Goal: Task Accomplishment & Management: Use online tool/utility

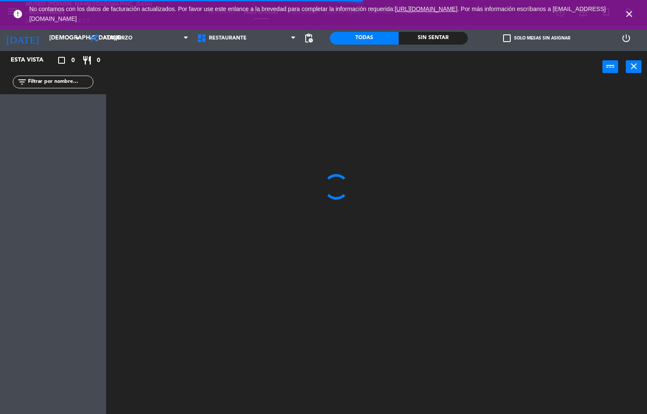
click at [627, 14] on icon "close" at bounding box center [629, 14] width 10 height 10
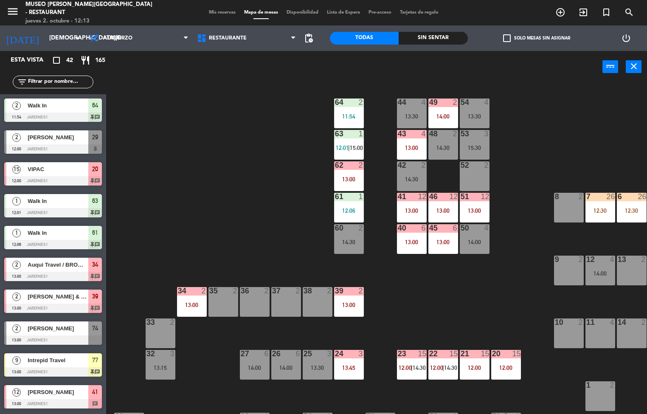
click at [437, 116] on div "14:00" at bounding box center [443, 116] width 30 height 6
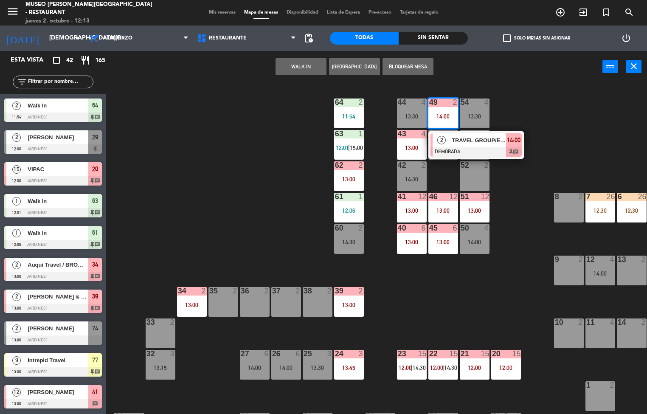
click at [475, 149] on div at bounding box center [475, 151] width 91 height 9
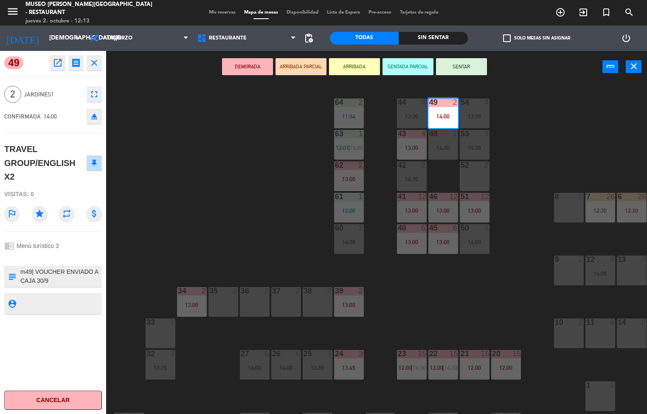
click at [56, 62] on icon "open_in_new" at bounding box center [58, 63] width 10 height 10
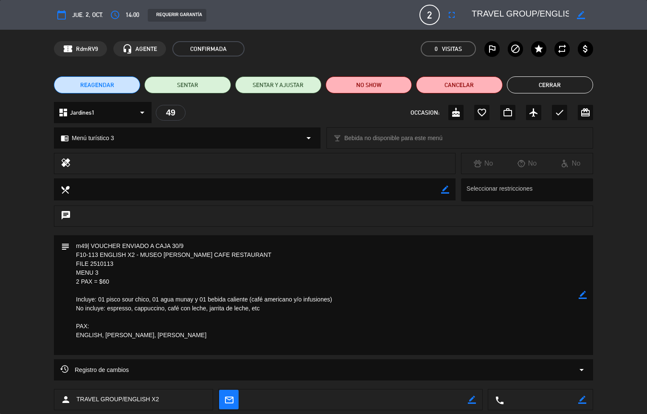
click at [558, 83] on button "Cerrar" at bounding box center [550, 84] width 86 height 17
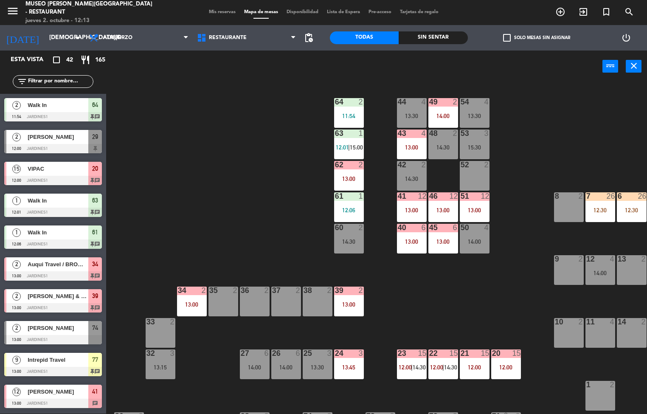
scroll to position [58, 0]
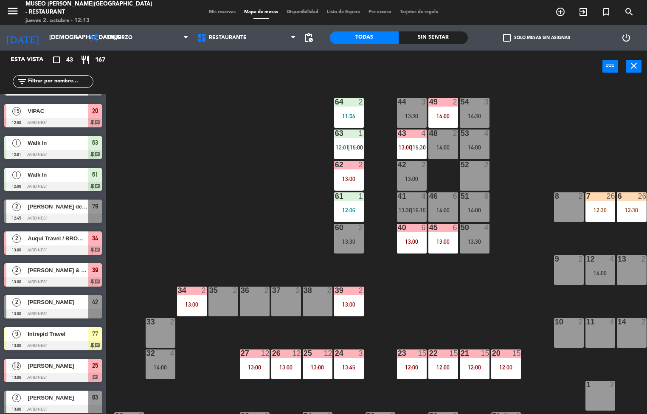
click at [462, 297] on div "44 3 13:30 49 2 14:00 54 3 14:30 64 2 11:54 48 2 14:00 53 4 14:00 63 1 12:01 | …" at bounding box center [380, 248] width 534 height 331
click at [404, 145] on span "13:00" at bounding box center [405, 147] width 13 height 7
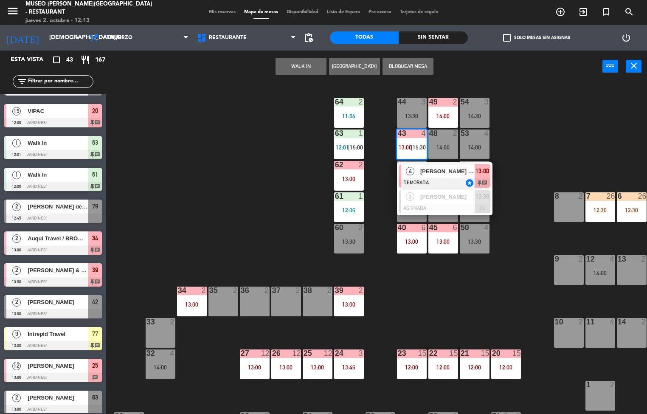
click at [438, 177] on div "[PERSON_NAME] Carré" at bounding box center [446, 171] width 55 height 14
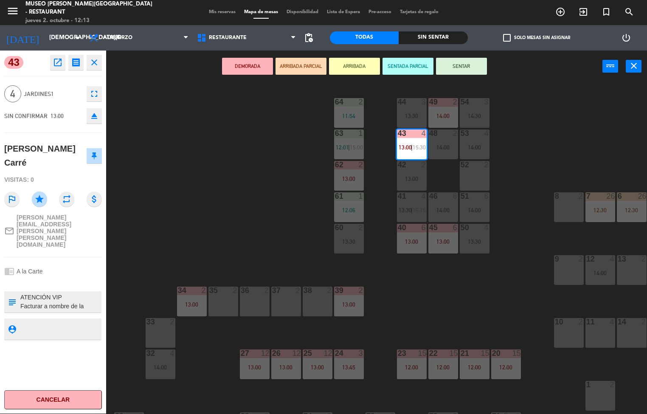
click at [83, 293] on textarea at bounding box center [60, 302] width 81 height 18
click at [87, 293] on textarea at bounding box center [60, 302] width 81 height 18
click at [84, 293] on textarea at bounding box center [60, 302] width 81 height 18
click at [84, 291] on div at bounding box center [60, 301] width 81 height 21
click at [83, 263] on div "chrome_reader_mode A la Carte" at bounding box center [53, 271] width 98 height 16
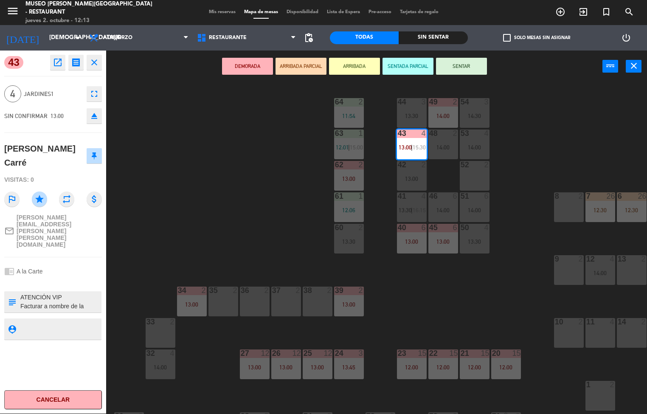
scroll to position [9, 0]
click at [73, 293] on textarea at bounding box center [60, 302] width 81 height 18
click at [74, 263] on div "chrome_reader_mode A la Carte" at bounding box center [53, 271] width 98 height 16
click at [241, 237] on div "44 3 13:30 49 2 14:00 54 3 14:30 64 2 11:54 48 2 14:00 53 4 14:00 63 1 12:01 | …" at bounding box center [380, 248] width 534 height 331
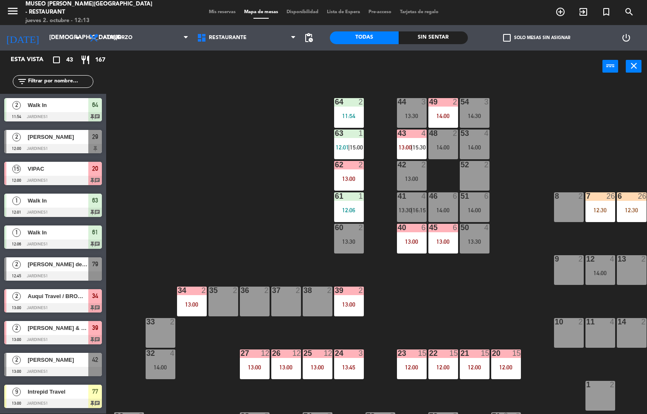
scroll to position [0, 0]
click at [409, 144] on span "13:00" at bounding box center [405, 147] width 13 height 7
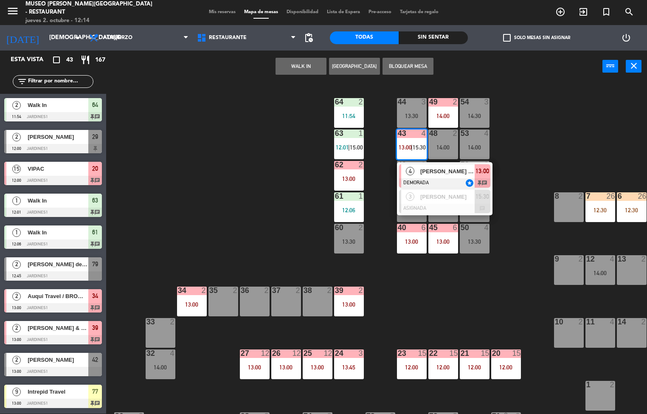
click at [444, 178] on div at bounding box center [444, 182] width 91 height 9
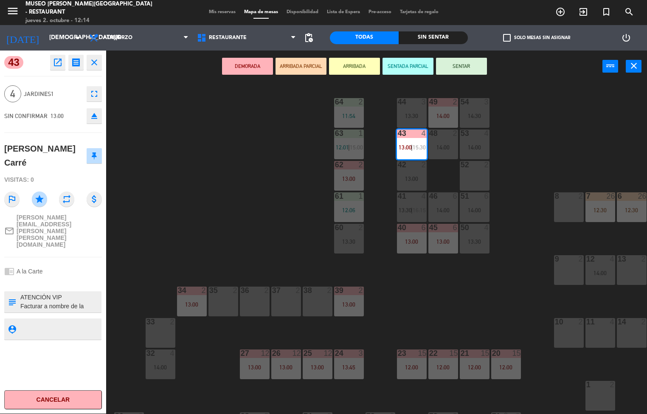
click at [58, 62] on icon "open_in_new" at bounding box center [58, 62] width 10 height 10
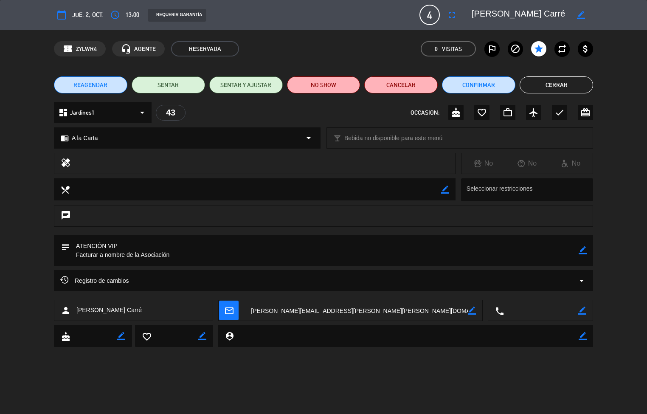
click at [563, 88] on button "Cerrar" at bounding box center [556, 84] width 73 height 17
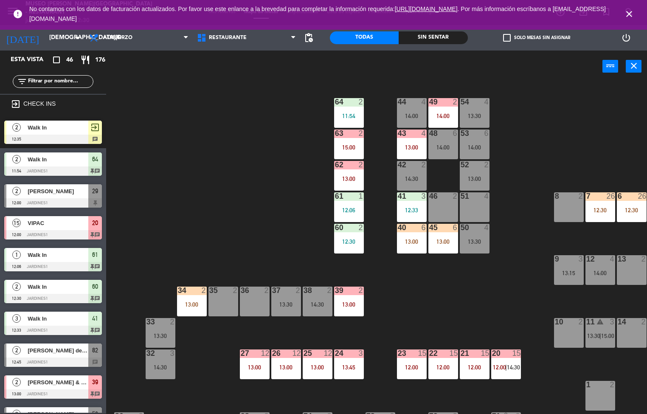
click at [194, 197] on div "44 4 14:00 49 2 14:00 54 4 13:30 64 2 11:54 48 6 14:00 53 6 14:00 63 2 15:00 43…" at bounding box center [380, 248] width 534 height 331
click at [422, 41] on div "Sin sentar" at bounding box center [433, 37] width 69 height 13
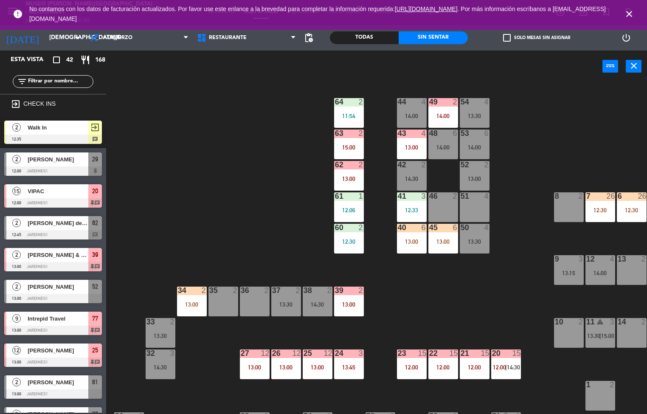
click at [349, 145] on div "15:00" at bounding box center [349, 147] width 30 height 6
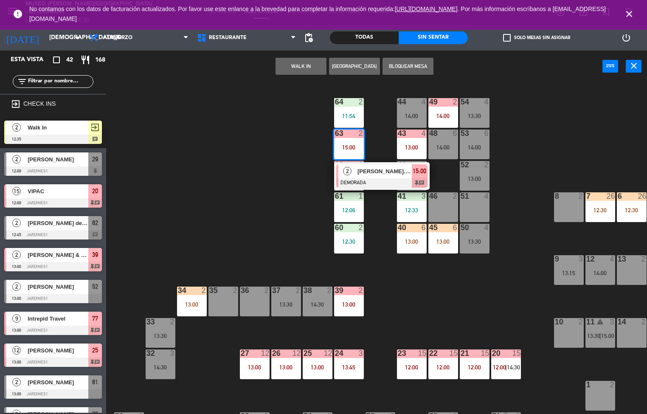
click at [372, 179] on div at bounding box center [381, 182] width 91 height 9
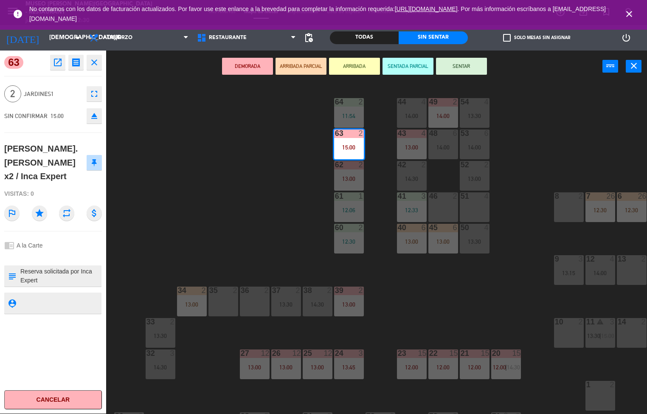
scroll to position [36, 0]
click at [12, 205] on icon "outlined_flag" at bounding box center [11, 212] width 15 height 15
click at [13, 205] on icon "outlined_flag" at bounding box center [11, 212] width 15 height 15
click at [22, 170] on div "[PERSON_NAME].[PERSON_NAME] x2 / Inca Expert" at bounding box center [53, 163] width 98 height 48
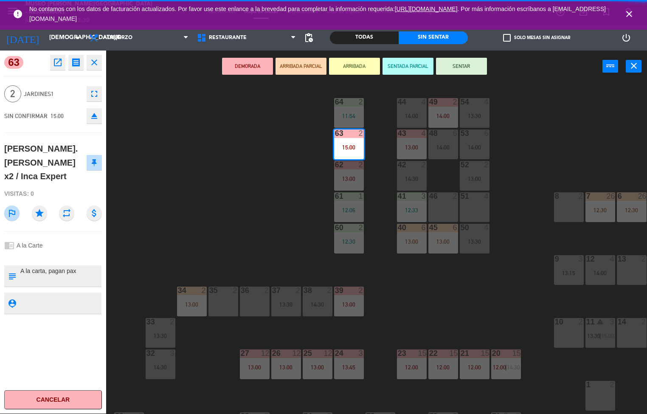
scroll to position [53, 0]
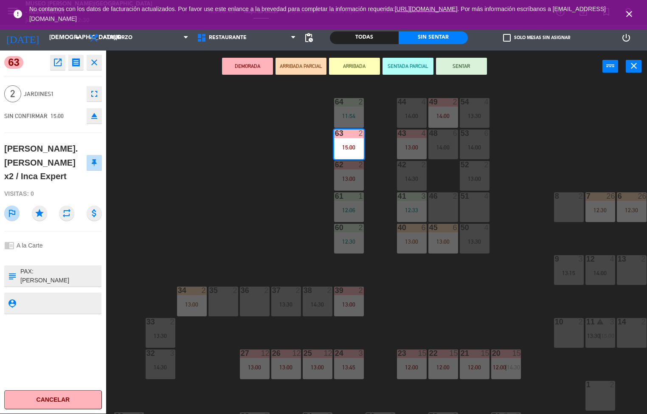
click at [227, 226] on div "44 4 14:00 49 2 14:00 54 4 13:30 64 2 11:54 48 6 14:00 53 6 14:00 63 2 15:00 43…" at bounding box center [380, 248] width 534 height 331
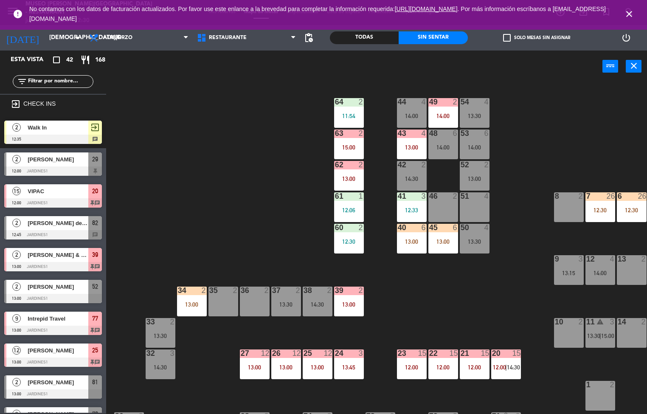
scroll to position [225, 0]
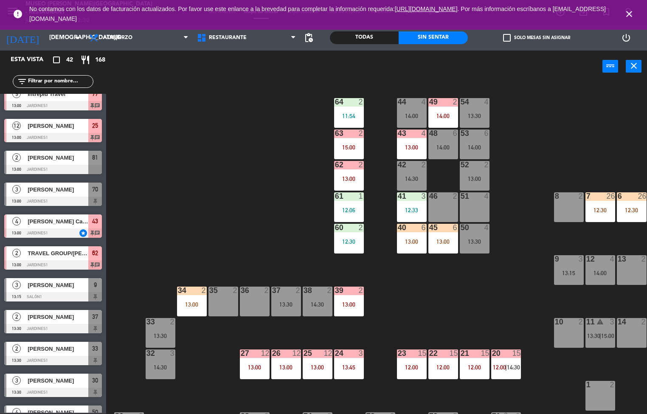
click at [186, 306] on div "13:00" at bounding box center [192, 304] width 30 height 6
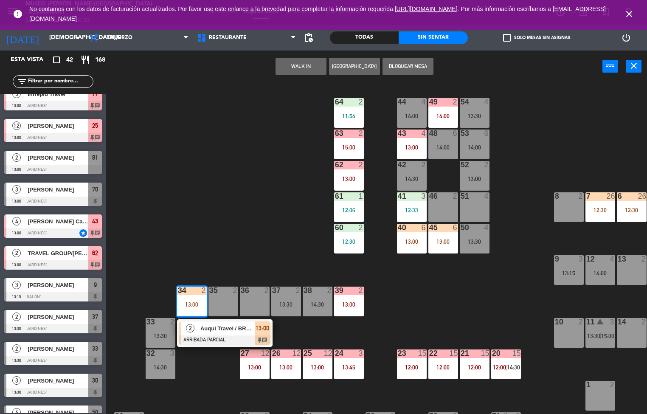
click at [240, 331] on span "Auqui Travel / BROWN X02" at bounding box center [227, 328] width 54 height 9
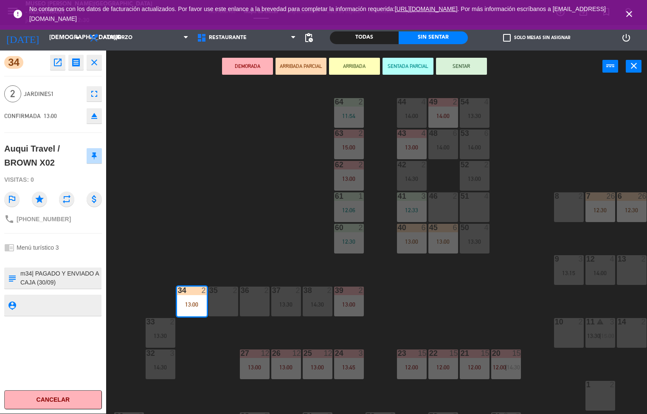
click at [212, 228] on div "44 4 14:00 49 2 14:00 54 4 13:30 64 2 11:54 48 6 14:00 53 6 14:00 63 2 15:00 43…" at bounding box center [380, 248] width 534 height 331
click at [217, 223] on div "44 4 14:00 49 2 14:00 54 4 13:30 64 2 11:54 48 6 14:00 53 6 14:00 63 2 15:00 43…" at bounding box center [380, 248] width 534 height 331
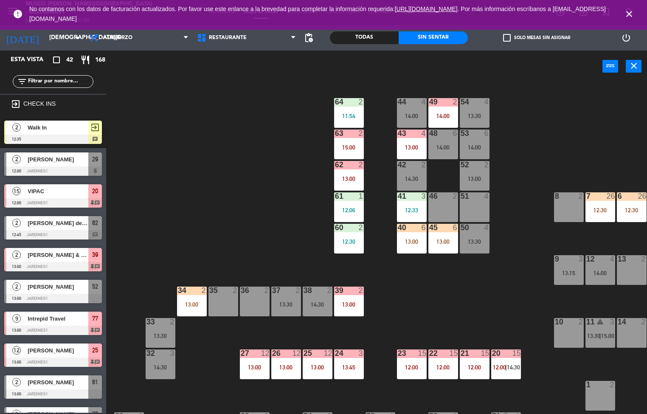
scroll to position [416, 0]
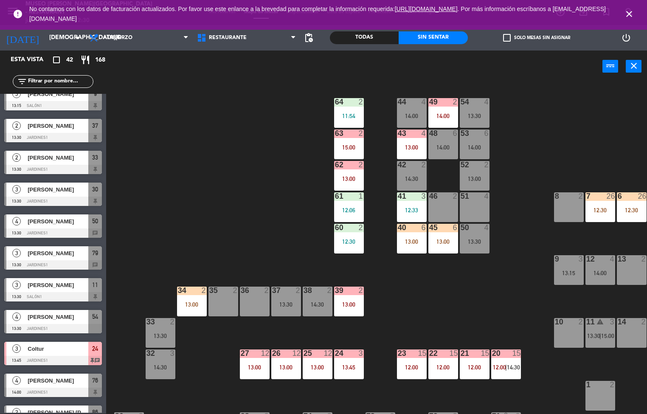
click at [345, 306] on div "13:00" at bounding box center [349, 304] width 30 height 6
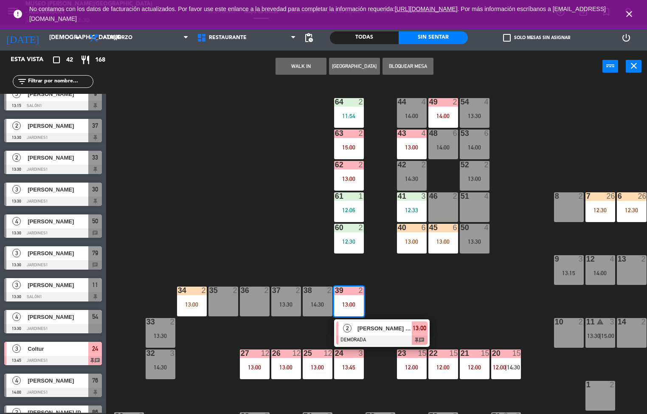
click at [388, 330] on span "[PERSON_NAME] & [PERSON_NAME] / Coltur" at bounding box center [384, 328] width 54 height 9
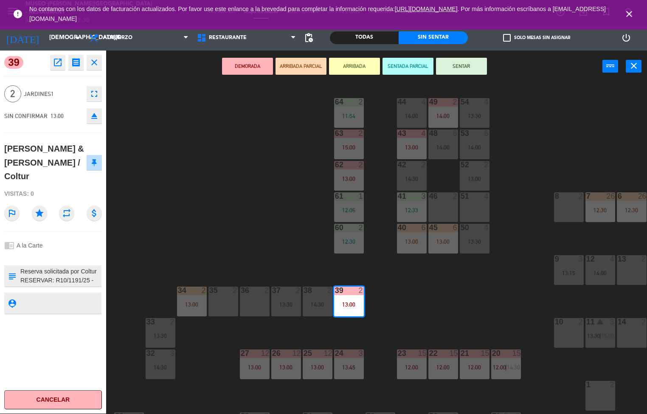
click at [440, 312] on div "44 4 14:00 49 2 14:00 54 4 13:30 64 2 11:54 48 6 14:00 53 6 14:00 63 2 15:00 43…" at bounding box center [380, 248] width 534 height 331
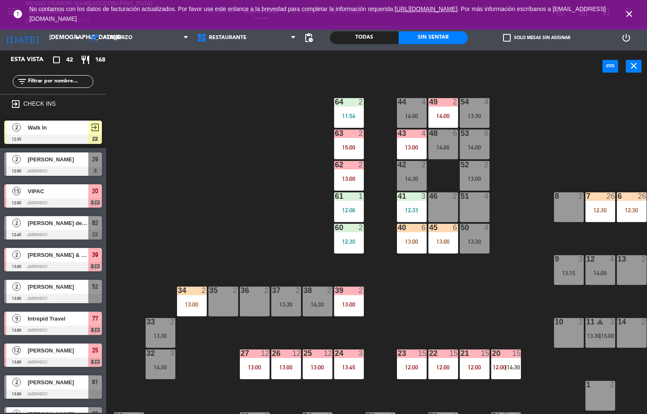
click at [353, 304] on div "13:00" at bounding box center [349, 304] width 30 height 6
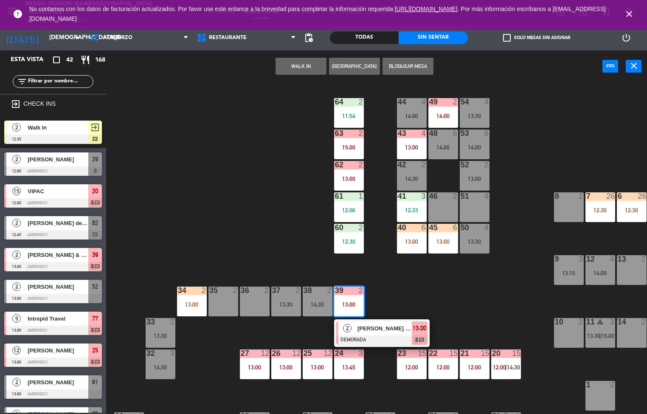
click at [394, 331] on span "[PERSON_NAME] & [PERSON_NAME] / Coltur" at bounding box center [384, 328] width 54 height 9
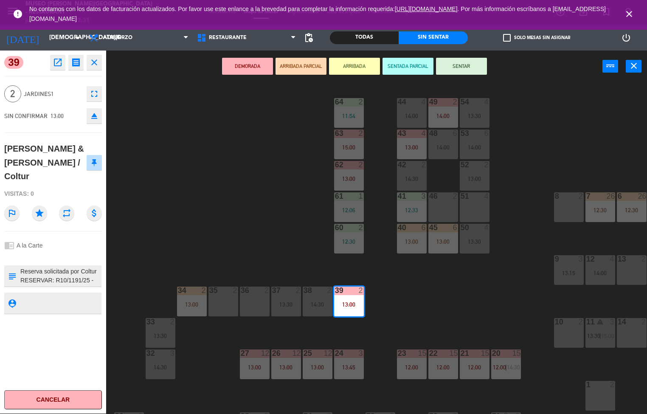
click at [59, 64] on icon "open_in_new" at bounding box center [58, 62] width 10 height 10
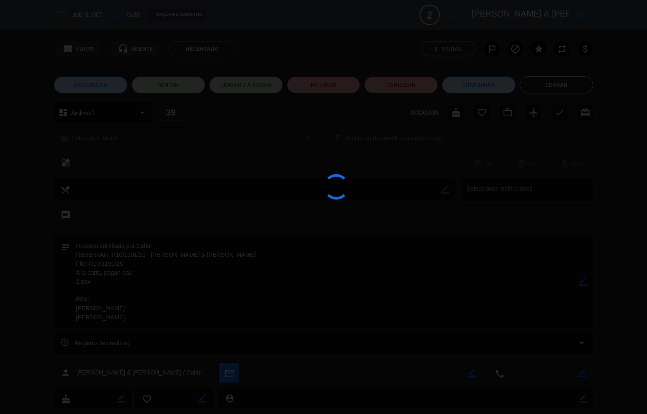
click at [45, 300] on div at bounding box center [323, 207] width 647 height 414
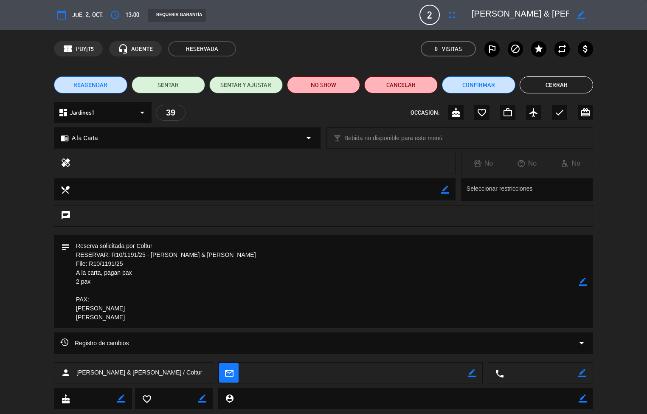
click at [44, 298] on div "subject border_color" at bounding box center [323, 283] width 647 height 97
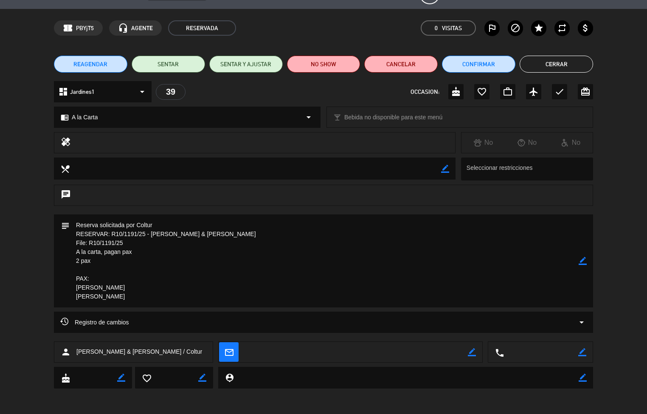
click at [38, 323] on div "Registro de cambios arrow_drop_down" at bounding box center [323, 327] width 647 height 30
click at [537, 68] on button "Cerrar" at bounding box center [556, 64] width 73 height 17
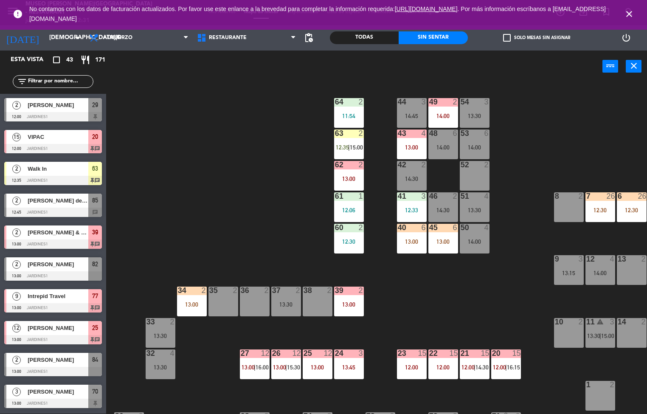
click at [248, 367] on span "13:00" at bounding box center [248, 367] width 13 height 7
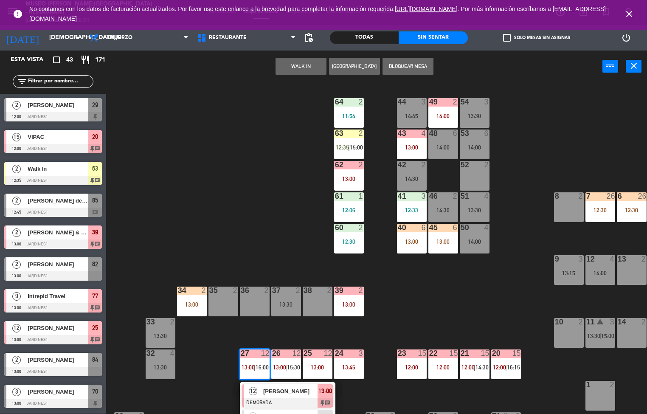
click at [411, 303] on div "44 3 14:45 49 2 14:00 54 3 13:30 64 2 11:54 48 6 14:00 53 6 14:00 63 2 12:35 | …" at bounding box center [380, 248] width 534 height 331
click at [408, 307] on div "44 3 14:45 49 2 14:00 54 3 13:30 64 2 11:54 48 6 14:00 53 6 14:00 63 2 12:35 | …" at bounding box center [380, 248] width 534 height 331
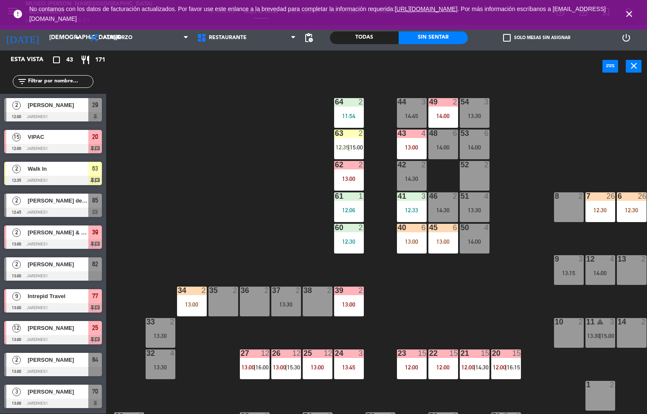
click at [353, 370] on div "13:45" at bounding box center [349, 367] width 30 height 6
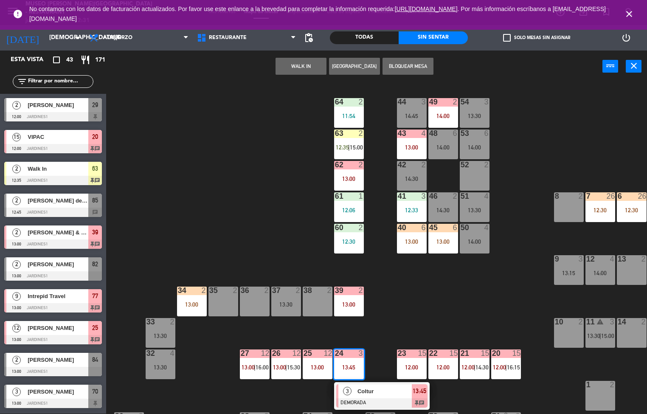
click at [383, 289] on div "44 3 14:45 49 2 14:00 54 3 13:30 64 2 11:54 48 6 14:00 53 6 14:00 63 2 12:35 | …" at bounding box center [380, 248] width 534 height 331
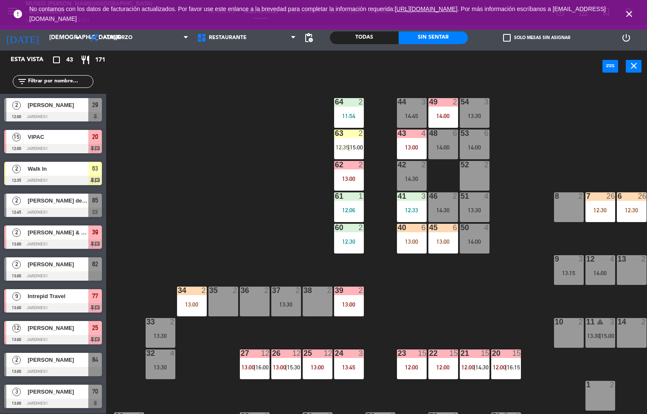
click at [419, 362] on div "23 15 12:00" at bounding box center [412, 364] width 30 height 30
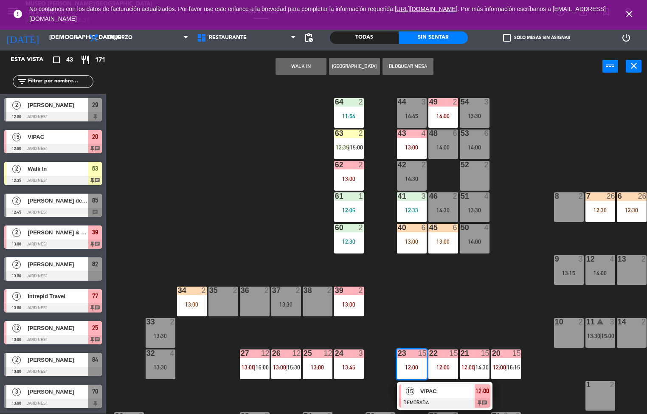
click at [423, 386] on div "VIPAC" at bounding box center [446, 391] width 55 height 14
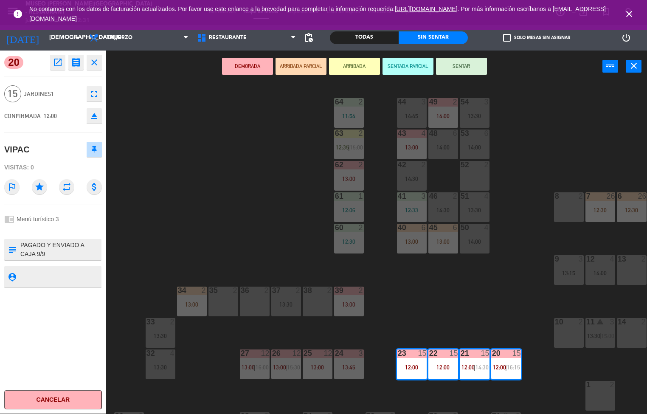
click at [409, 299] on div "44 3 14:45 49 2 14:00 54 3 13:30 64 2 11:54 48 6 14:00 53 6 14:00 63 2 12:35 | …" at bounding box center [380, 248] width 534 height 331
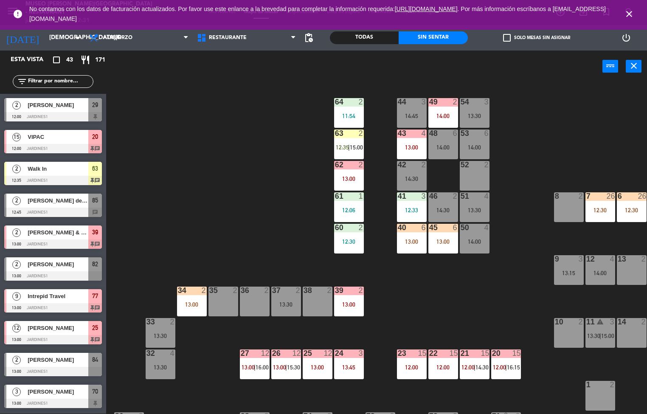
click at [186, 299] on div "34 2 13:00" at bounding box center [192, 302] width 30 height 30
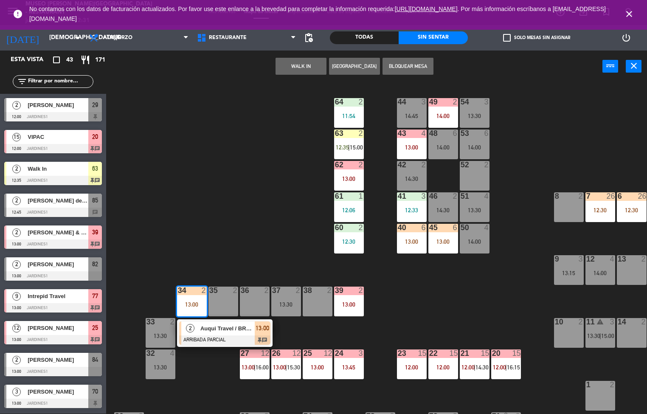
click at [243, 328] on span "Auqui Travel / BROWN X02" at bounding box center [227, 328] width 54 height 9
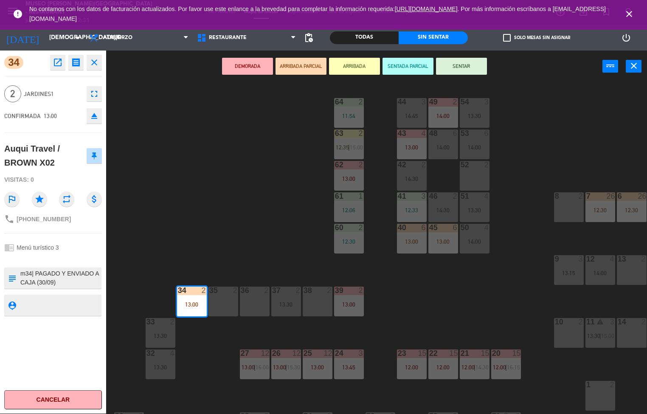
click at [367, 290] on div "2" at bounding box center [363, 291] width 14 height 8
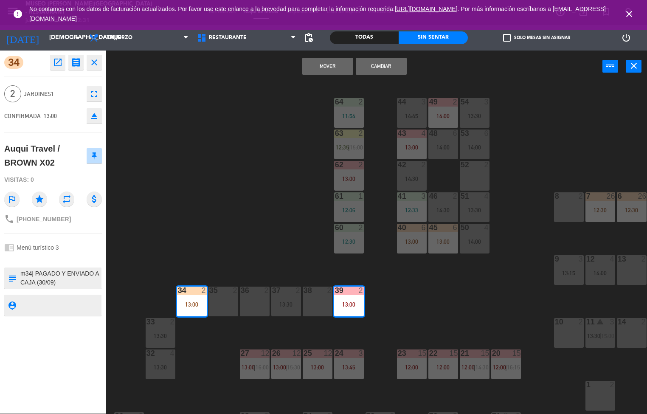
click at [387, 320] on div "44 3 14:45 49 2 14:00 54 3 13:30 64 2 11:54 48 6 14:00 53 6 14:00 63 2 12:35 | …" at bounding box center [380, 248] width 534 height 331
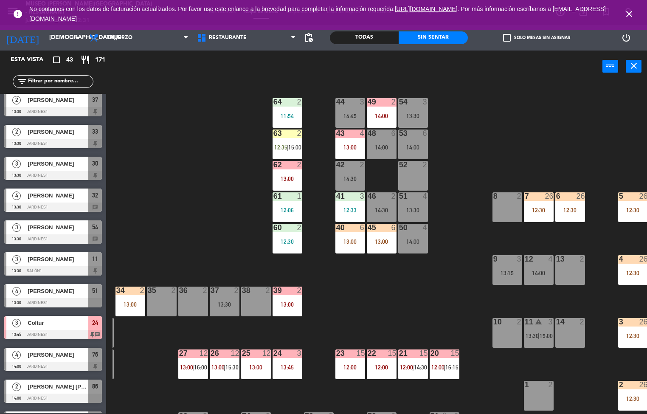
scroll to position [0, 69]
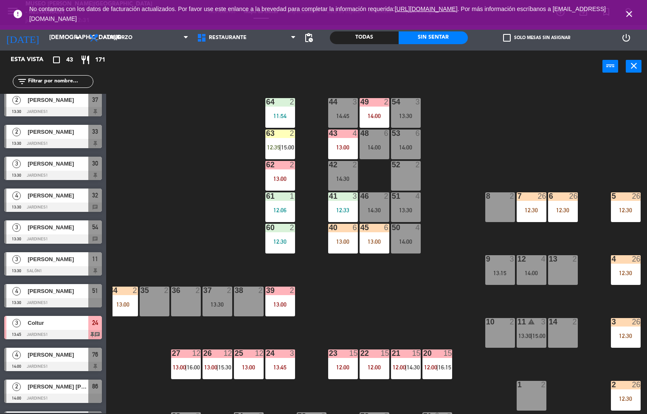
click at [526, 203] on div "7 26 12:30" at bounding box center [532, 207] width 30 height 30
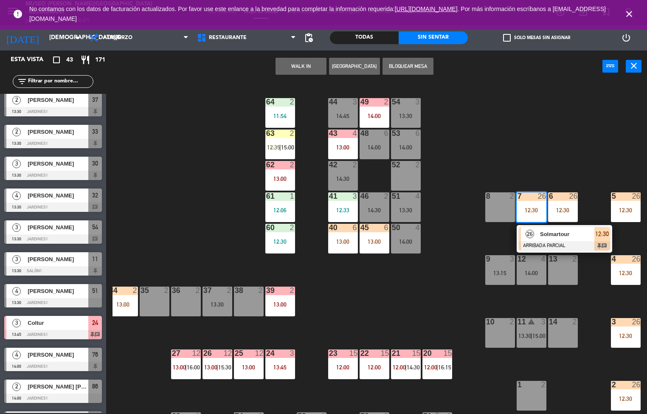
click at [565, 237] on span "Solmartour" at bounding box center [567, 234] width 54 height 9
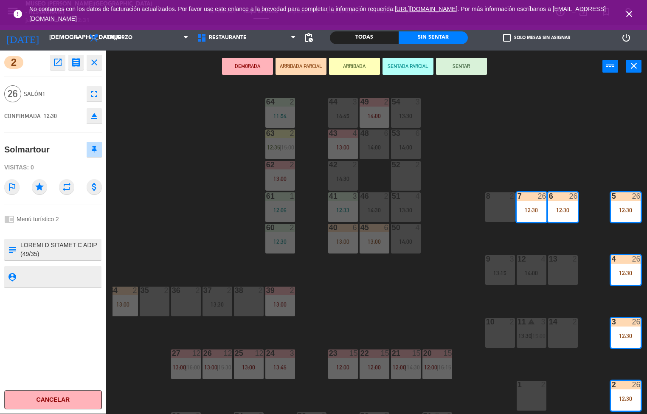
click at [457, 70] on button "SENTAR" at bounding box center [461, 66] width 51 height 17
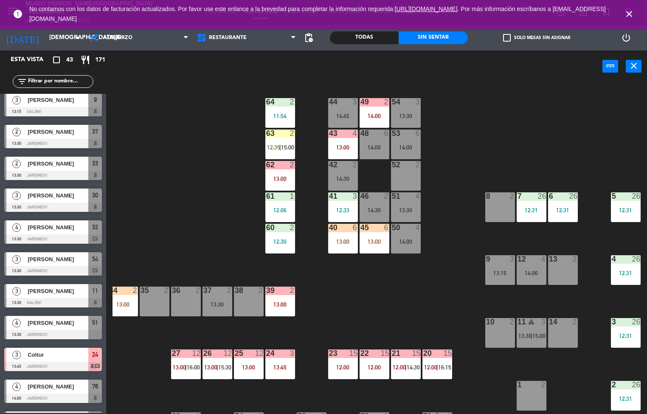
scroll to position [0, 0]
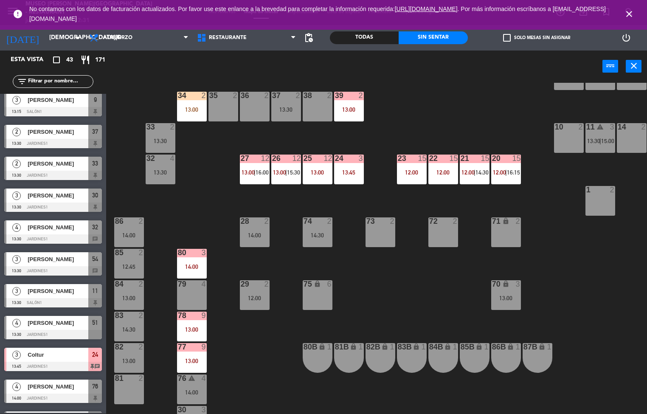
click at [352, 71] on div "power_input close" at bounding box center [354, 67] width 496 height 32
click at [351, 68] on div "power_input close" at bounding box center [354, 67] width 496 height 32
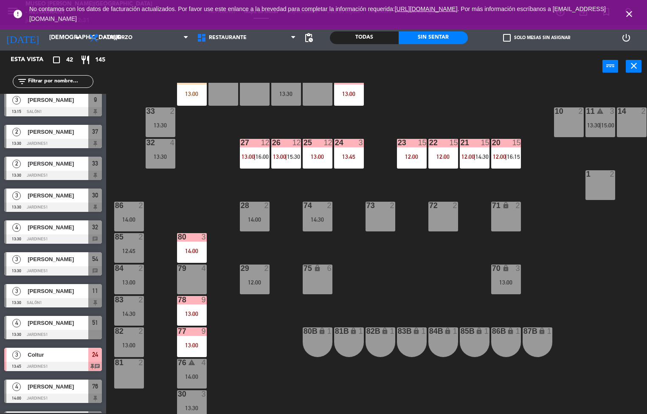
click at [278, 355] on div "44 3 14:45 49 2 14:00 54 3 13:30 64 2 11:54 48 6 14:00 53 6 14:00 63 2 12:35 | …" at bounding box center [380, 248] width 534 height 331
click at [276, 319] on div "44 3 14:45 49 2 14:00 54 3 13:30 64 2 11:54 48 6 14:00 53 6 14:00 63 2 12:35 | …" at bounding box center [380, 248] width 534 height 331
click at [262, 246] on div "44 3 14:45 49 2 14:00 54 3 13:30 64 2 11:54 48 6 14:00 53 6 14:00 63 2 12:35 | …" at bounding box center [380, 248] width 534 height 331
click at [262, 242] on div "44 3 14:45 49 2 14:00 54 3 13:30 64 2 11:54 48 6 14:00 53 6 14:00 63 2 12:35 | …" at bounding box center [380, 248] width 534 height 331
click at [260, 230] on div "28 2 14:00" at bounding box center [255, 217] width 30 height 30
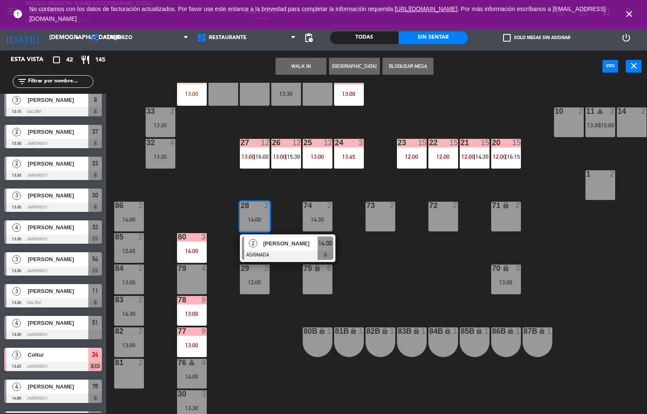
click at [180, 313] on div "13:00" at bounding box center [192, 314] width 30 height 6
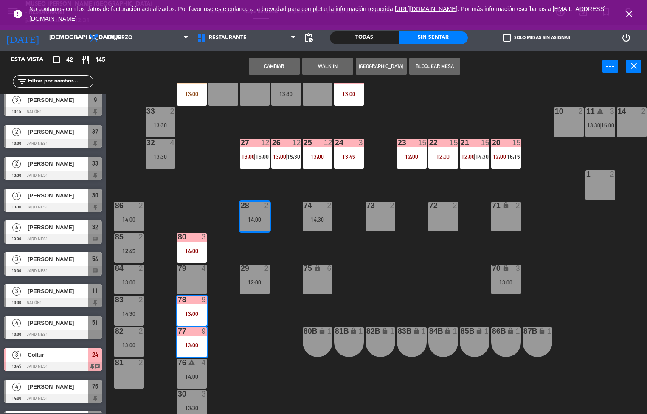
click at [255, 343] on div "44 3 14:45 49 2 14:00 54 3 13:30 64 2 11:54 48 6 14:00 53 6 14:00 63 2 12:35 | …" at bounding box center [380, 248] width 534 height 331
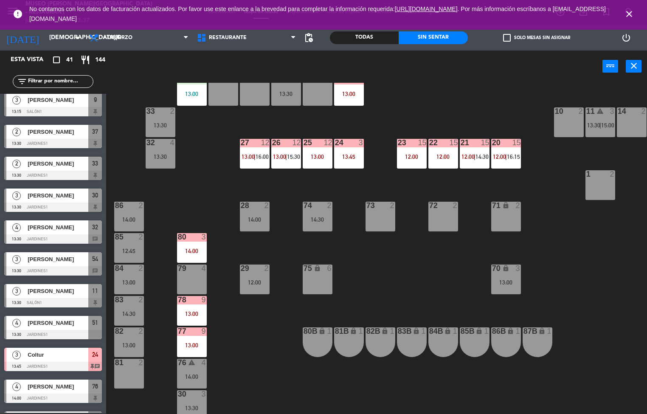
click at [424, 106] on div "44 3 14:45 49 2 14:00 54 3 13:30 64 2 11:54 48 6 14:00 53 warning 3 12:41 | 14:…" at bounding box center [380, 248] width 534 height 331
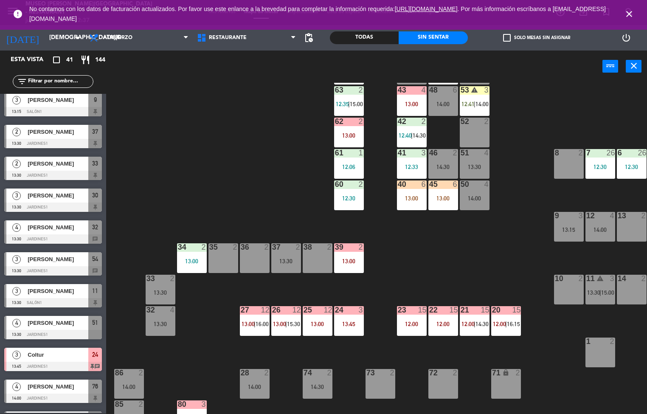
click at [425, 367] on div "44 3 14:45 49 2 14:00 54 3 13:30 64 2 11:54 48 6 14:00 53 warning 3 12:41 | 14:…" at bounding box center [380, 248] width 534 height 331
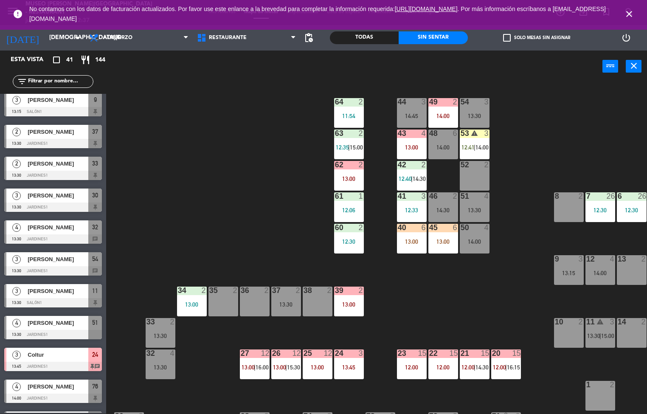
click at [336, 144] on div "12:35 |" at bounding box center [343, 147] width 14 height 6
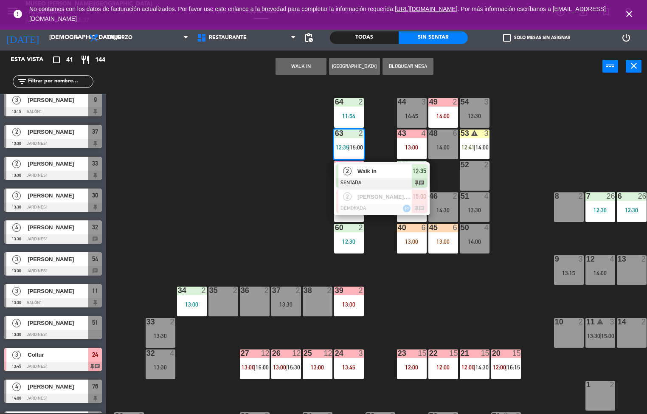
click at [388, 167] on span "Walk In" at bounding box center [384, 171] width 54 height 9
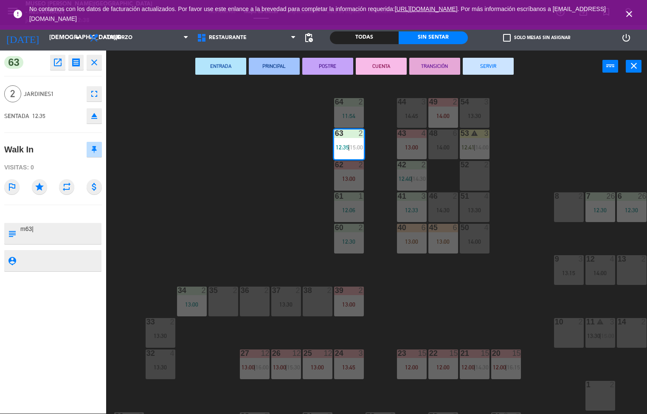
click at [241, 196] on div "44 3 14:45 49 2 14:00 54 3 13:30 64 2 11:54 48 6 14:00 53 warning 3 12:41 | 14:…" at bounding box center [380, 248] width 534 height 331
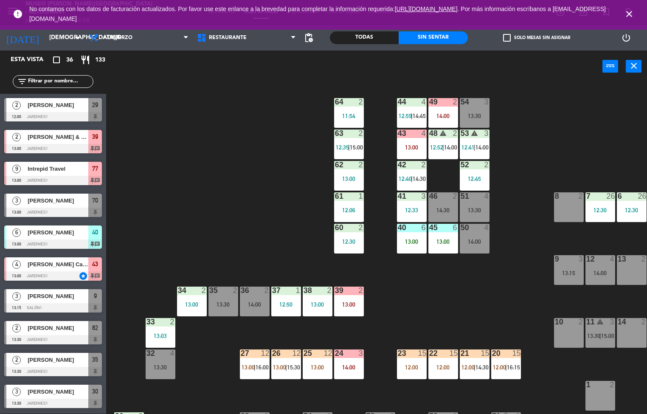
click at [346, 176] on div "13:00" at bounding box center [349, 179] width 30 height 6
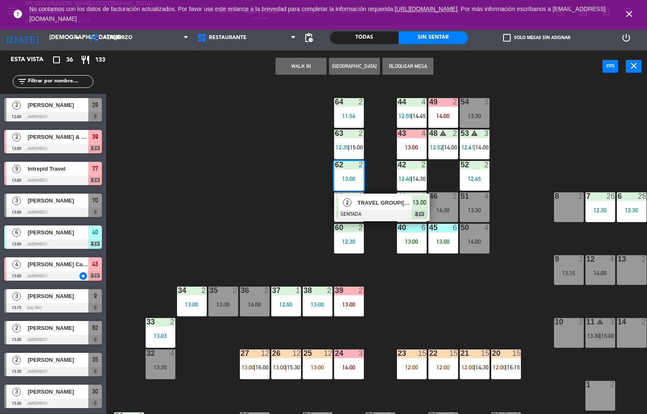
click at [347, 203] on span "2" at bounding box center [347, 202] width 8 height 8
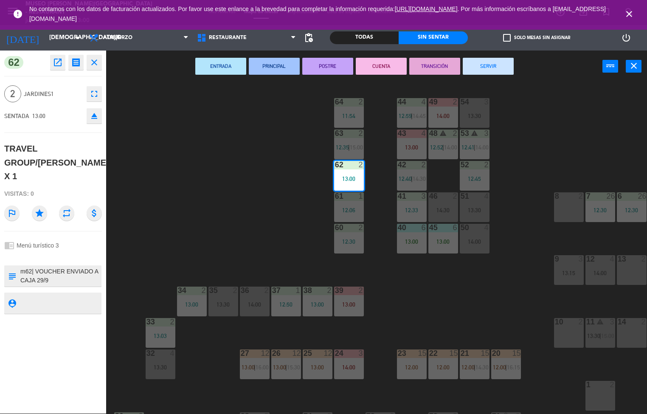
click at [279, 234] on div "44 4 12:59 | 14:45 49 2 14:00 54 3 13:30 64 2 11:54 48 warning 2 12:52 | 14:00 …" at bounding box center [380, 248] width 534 height 331
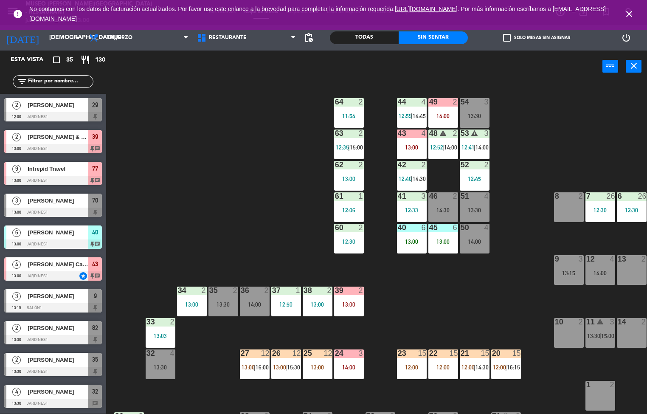
click at [413, 107] on div "44 4 12:59 | 14:45" at bounding box center [412, 113] width 30 height 30
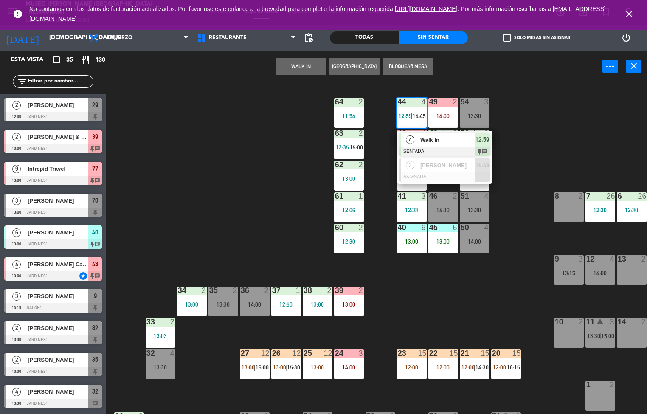
click at [435, 143] on span "Walk In" at bounding box center [447, 139] width 54 height 9
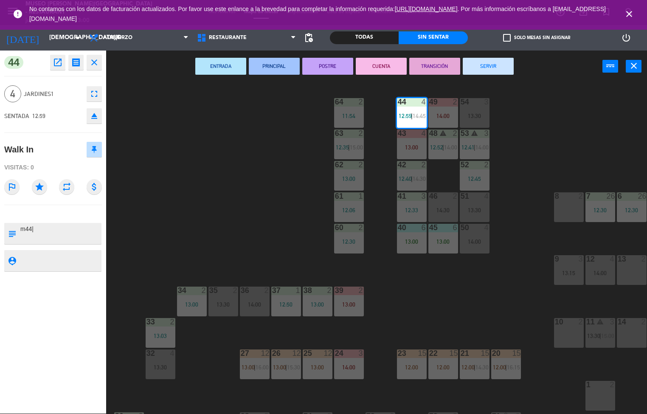
click at [209, 214] on div "44 4 12:59 | 14:45 49 2 14:00 54 3 13:30 64 2 11:54 48 warning 2 12:52 | 14:00 …" at bounding box center [380, 248] width 534 height 331
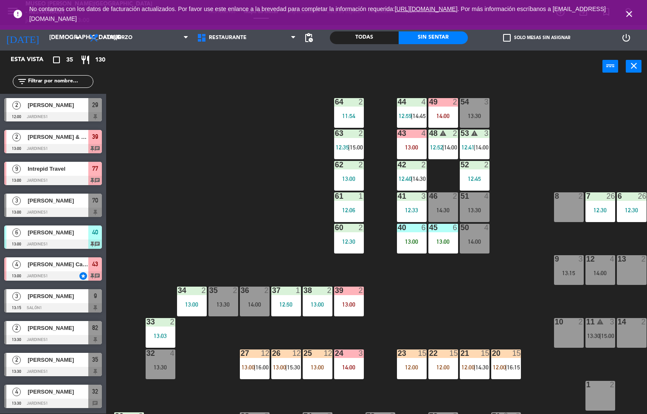
click at [405, 145] on div "13:00" at bounding box center [412, 147] width 30 height 6
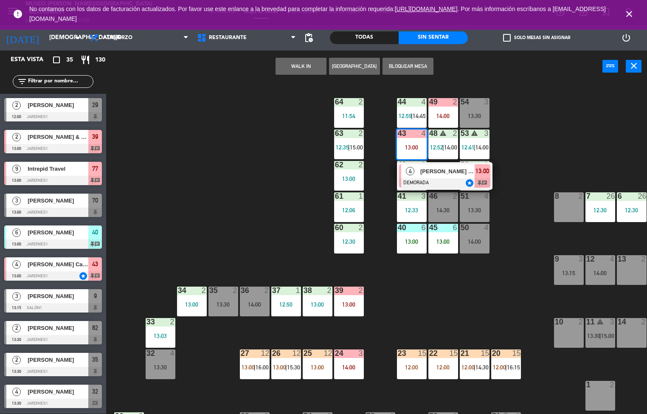
click at [434, 171] on span "[PERSON_NAME] Carré" at bounding box center [447, 171] width 54 height 9
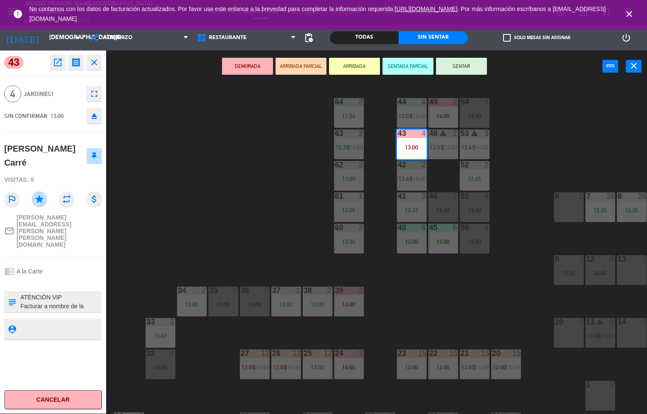
click at [91, 293] on textarea at bounding box center [60, 302] width 81 height 18
click at [92, 293] on textarea at bounding box center [60, 302] width 81 height 18
click at [93, 279] on div at bounding box center [53, 282] width 98 height 6
click at [93, 263] on div "chrome_reader_mode A la Carte" at bounding box center [53, 271] width 98 height 16
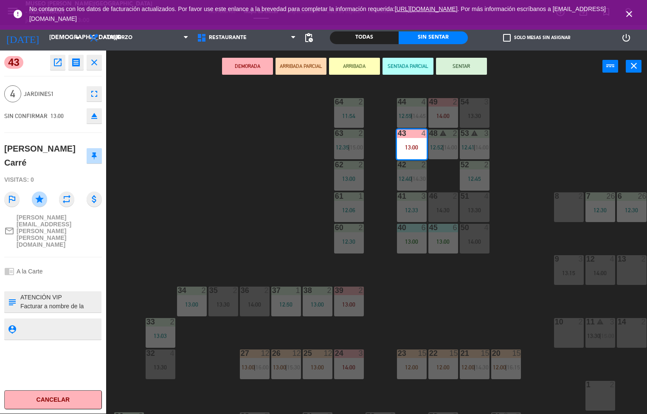
click at [92, 263] on div "chrome_reader_mode A la Carte" at bounding box center [53, 271] width 98 height 16
click at [73, 293] on textarea at bounding box center [60, 302] width 81 height 18
click at [73, 263] on div "chrome_reader_mode A la Carte" at bounding box center [53, 271] width 98 height 16
click at [78, 293] on textarea at bounding box center [60, 302] width 81 height 18
click at [82, 293] on textarea at bounding box center [60, 302] width 81 height 18
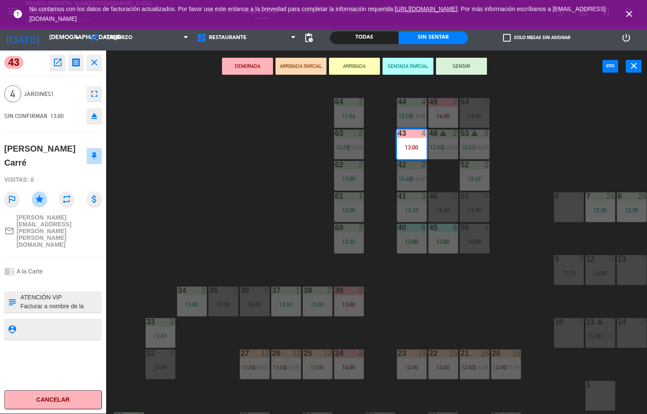
click at [85, 214] on span "[PERSON_NAME][EMAIL_ADDRESS][PERSON_NAME][PERSON_NAME][DOMAIN_NAME]" at bounding box center [59, 231] width 85 height 34
click at [57, 293] on textarea at bounding box center [60, 302] width 81 height 18
click at [208, 344] on div "44 4 12:59 | 14:45 49 2 14:00 54 3 13:30 64 2 11:54 48 warning 2 12:52 | 14:00 …" at bounding box center [380, 248] width 534 height 331
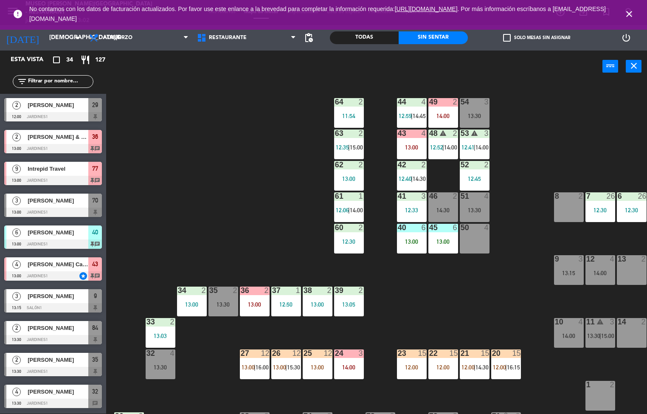
click at [209, 208] on div "44 4 12:59 | 14:45 49 2 14:00 54 3 13:30 64 2 11:54 48 warning 2 12:52 | 14:00 …" at bounding box center [380, 248] width 534 height 331
click at [213, 204] on div "44 4 12:59 | 14:45 49 2 14:00 54 3 13:30 64 2 11:54 48 warning 2 12:52 | 14:00 …" at bounding box center [380, 248] width 534 height 331
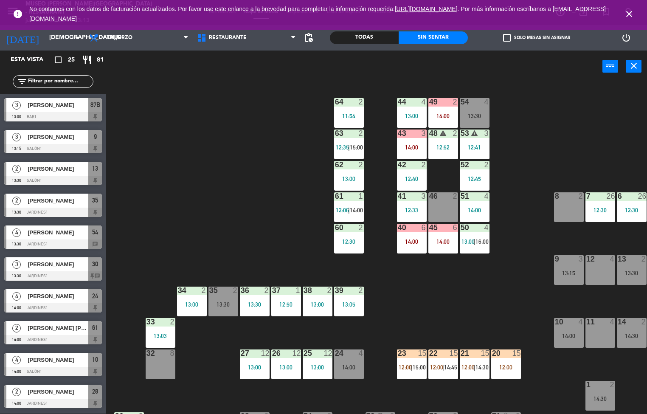
click at [437, 307] on div "44 4 13:00 49 2 14:00 54 4 13:30 64 2 11:54 48 warning 2 12:52 53 warning 3 12:…" at bounding box center [380, 248] width 534 height 331
click at [353, 179] on div "13:00" at bounding box center [349, 179] width 30 height 6
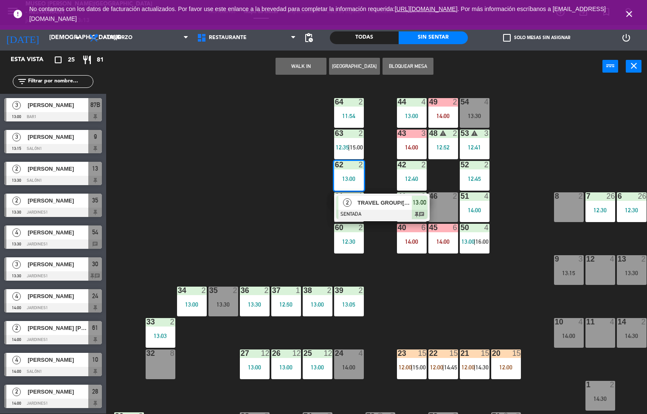
click at [264, 239] on div "44 4 13:00 49 2 14:00 54 4 13:30 64 2 11:54 48 warning 2 12:52 53 warning 3 12:…" at bounding box center [380, 248] width 534 height 331
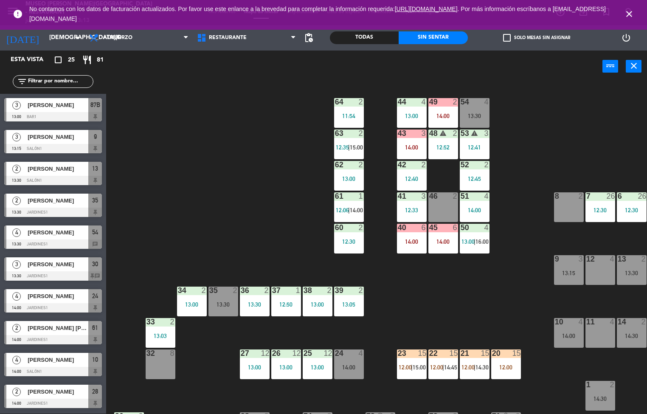
click at [349, 181] on div "13:00" at bounding box center [349, 179] width 30 height 6
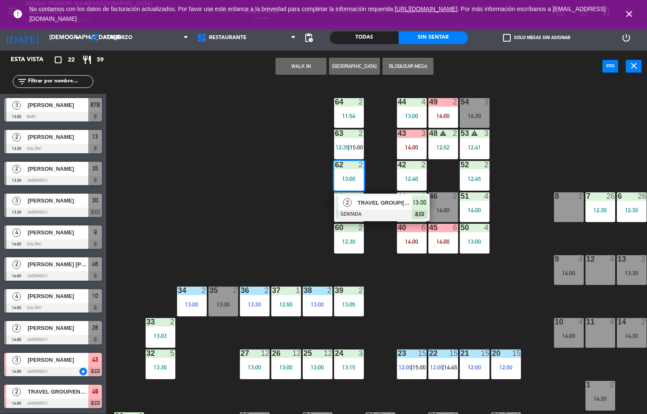
click at [412, 307] on div "44 4 13:00 49 2 14:00 54 3 14:30 64 2 11:54 48 warning 2 12:52 53 warning 3 12:…" at bounding box center [380, 248] width 534 height 331
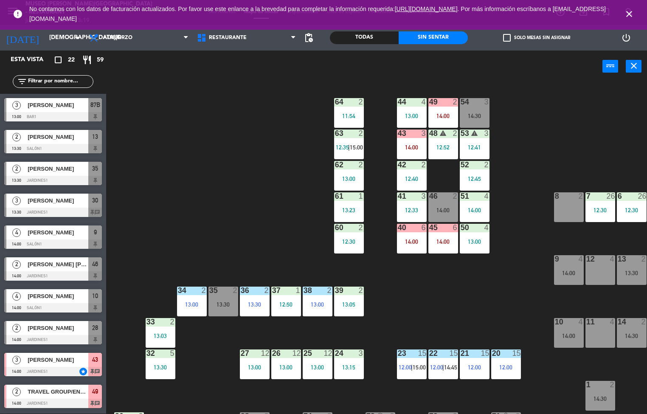
click at [440, 113] on div "14:00" at bounding box center [443, 116] width 30 height 6
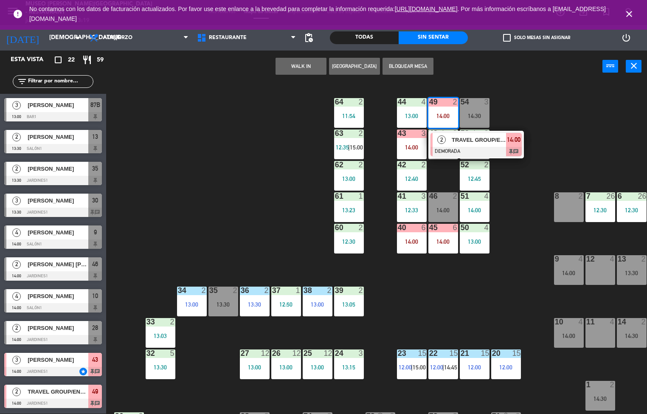
click at [418, 292] on div "44 4 13:00 49 2 14:00 2 TRAVEL GROUP/ENGLISH X2 DEMORADA 14:00 chat 54 3 14:30 …" at bounding box center [380, 248] width 534 height 331
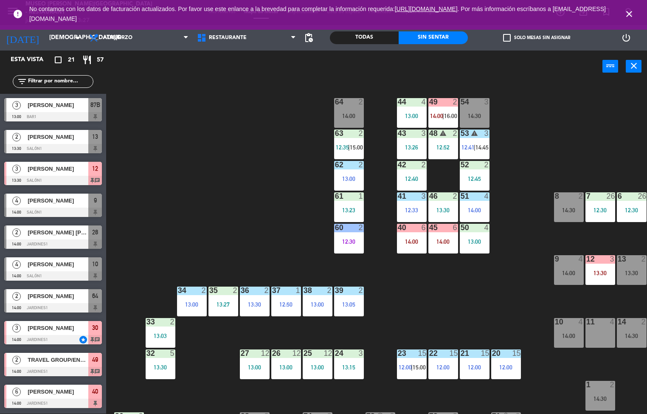
click at [442, 113] on span "|" at bounding box center [443, 116] width 2 height 7
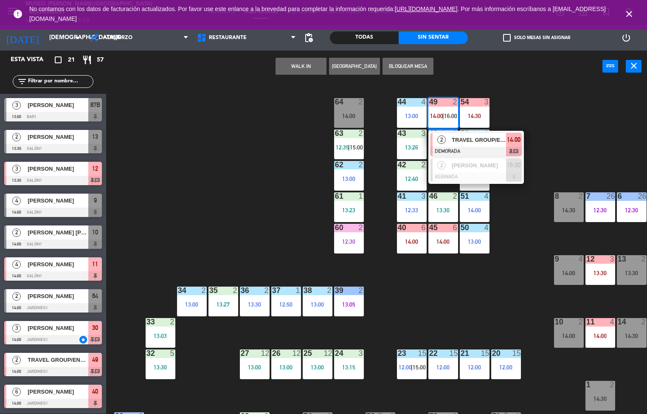
click at [298, 243] on div "44 4 13:00 49 2 14:00 | 16:00 2 TRAVEL GROUP/ENGLISH X2 DEMORADA 14:00 chat 2 […" at bounding box center [380, 248] width 534 height 331
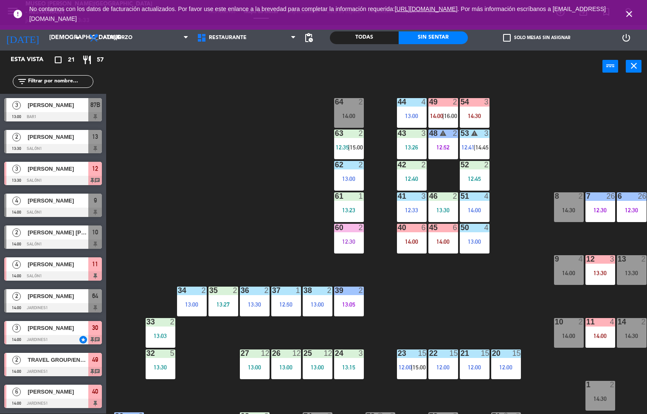
click at [357, 244] on div "12:30" at bounding box center [349, 242] width 30 height 6
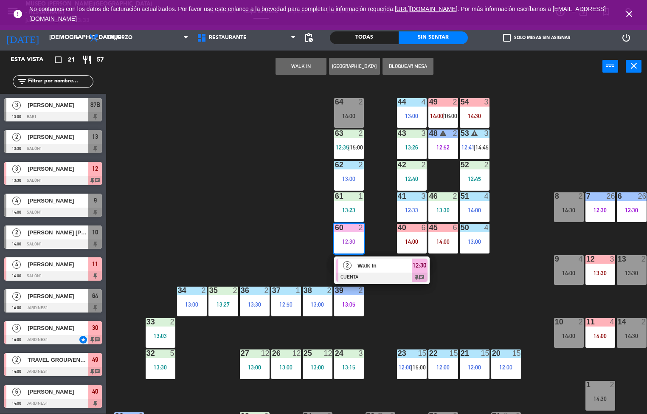
click at [383, 264] on span "Walk In" at bounding box center [384, 265] width 54 height 9
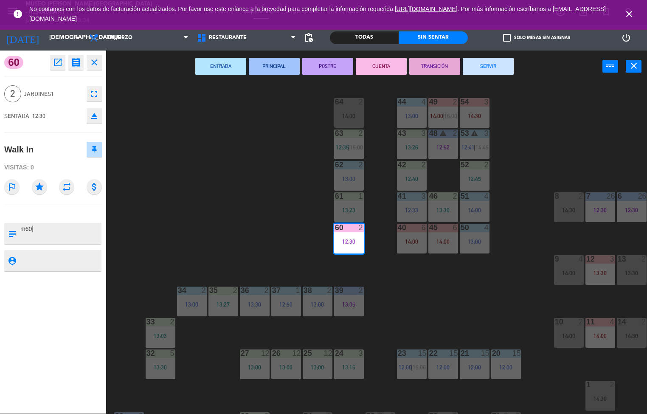
click at [433, 64] on button "TRANSICIÓN" at bounding box center [434, 66] width 51 height 17
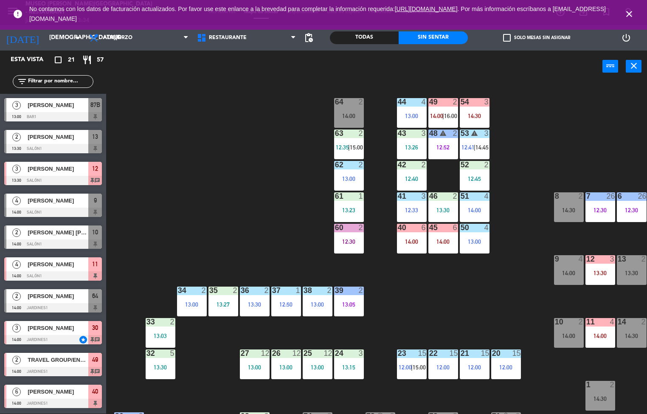
click at [481, 148] on span "14:45" at bounding box center [481, 147] width 13 height 7
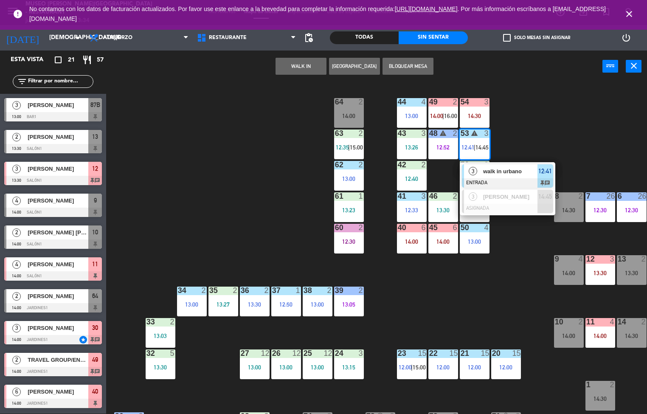
click at [516, 174] on span "walk in urbano" at bounding box center [510, 171] width 54 height 9
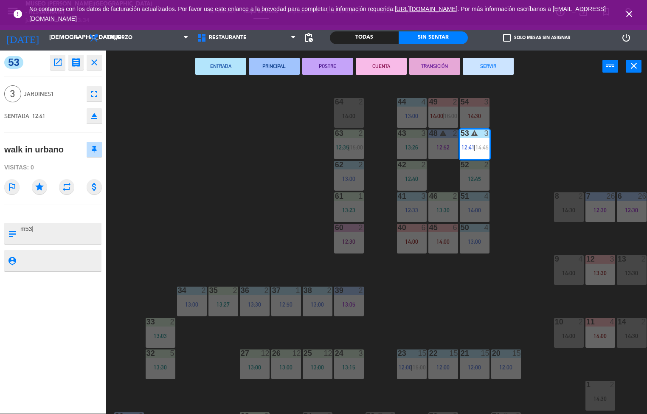
click at [276, 65] on button "PRINCIPAL" at bounding box center [274, 66] width 51 height 17
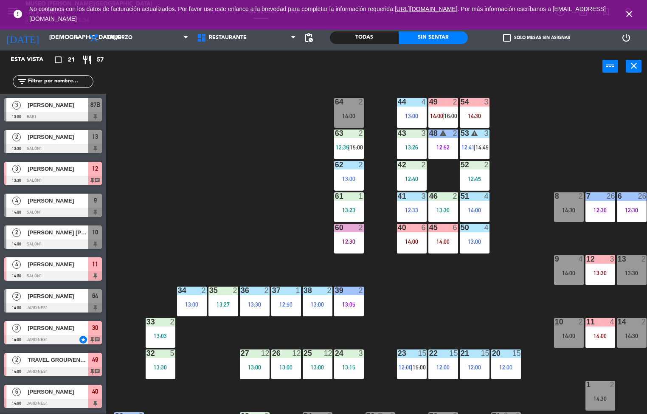
click at [400, 176] on div "12:40" at bounding box center [412, 179] width 30 height 6
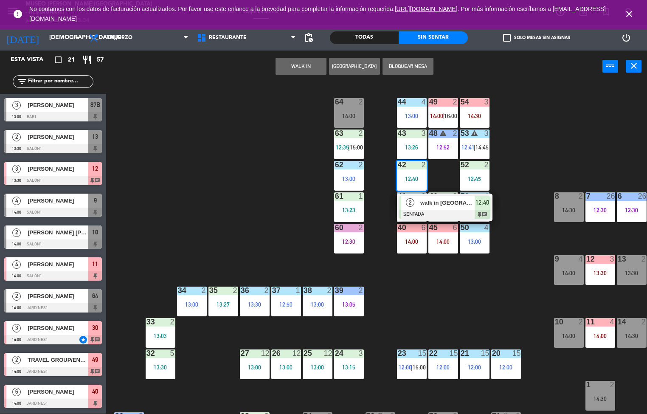
click at [430, 204] on span "walk in [GEOGRAPHIC_DATA]" at bounding box center [447, 202] width 54 height 9
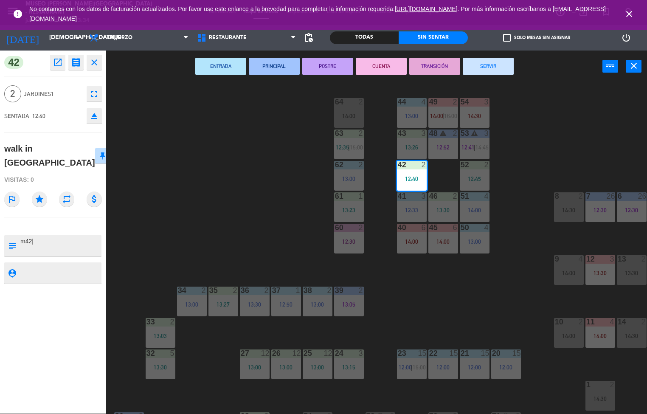
click at [277, 65] on button "PRINCIPAL" at bounding box center [274, 66] width 51 height 17
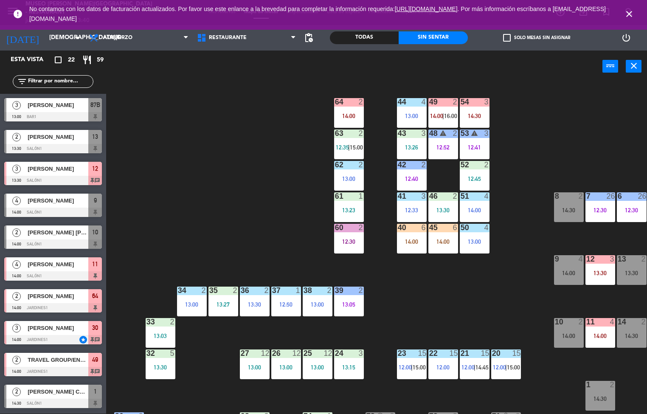
click at [427, 301] on div "44 4 13:00 49 2 14:00 | 16:00 54 3 14:30 64 2 14:00 48 warning 2 12:52 53 warni…" at bounding box center [380, 248] width 534 height 331
click at [471, 176] on div "12:45" at bounding box center [475, 179] width 30 height 6
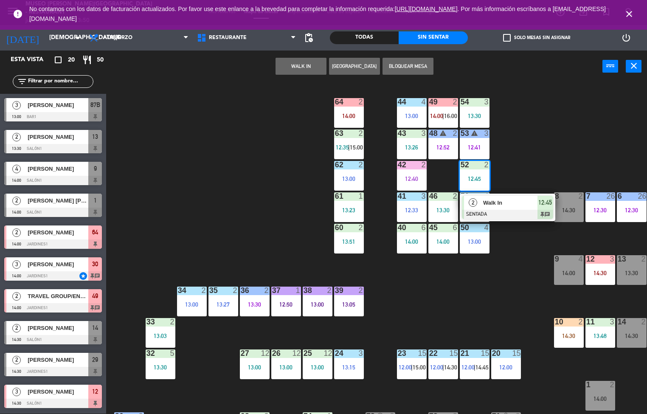
click at [416, 177] on div "12:40" at bounding box center [412, 179] width 30 height 6
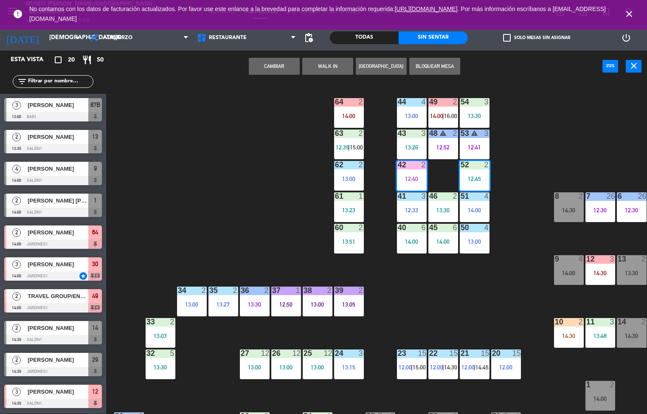
click at [461, 295] on div "44 4 13:00 49 2 14:00 | 16:00 54 3 13:30 64 2 14:00 48 warning 2 12:52 53 warni…" at bounding box center [380, 248] width 534 height 331
click at [460, 297] on div "44 4 13:00 49 2 14:00 | 16:00 54 3 13:30 64 2 14:00 48 warning 2 12:52 53 warni…" at bounding box center [380, 248] width 534 height 331
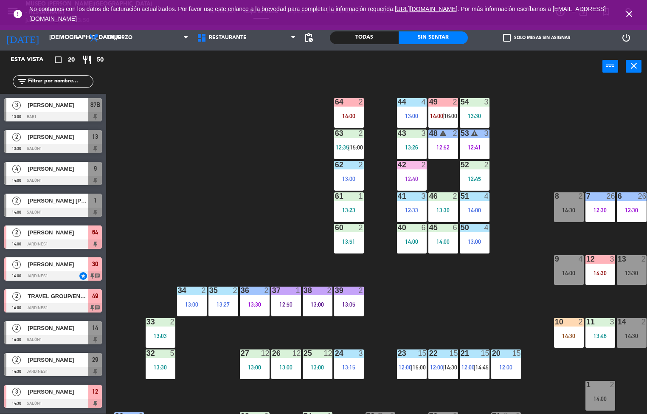
click at [407, 207] on div "12:33" at bounding box center [412, 210] width 30 height 6
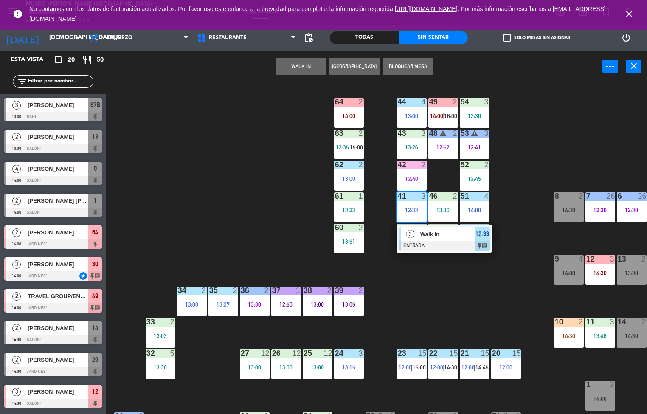
click at [435, 239] on div "Walk In" at bounding box center [446, 234] width 55 height 14
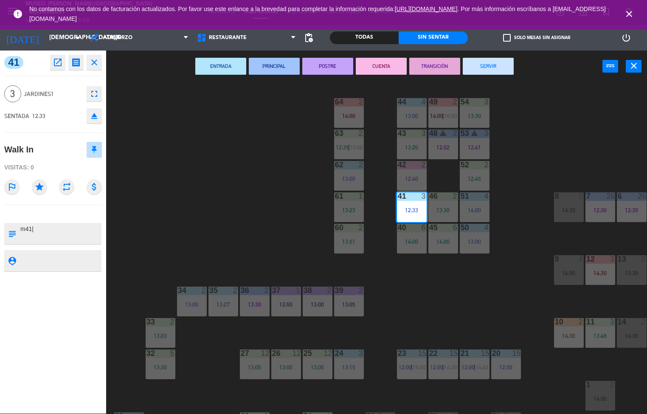
click at [275, 65] on button "PRINCIPAL" at bounding box center [274, 66] width 51 height 17
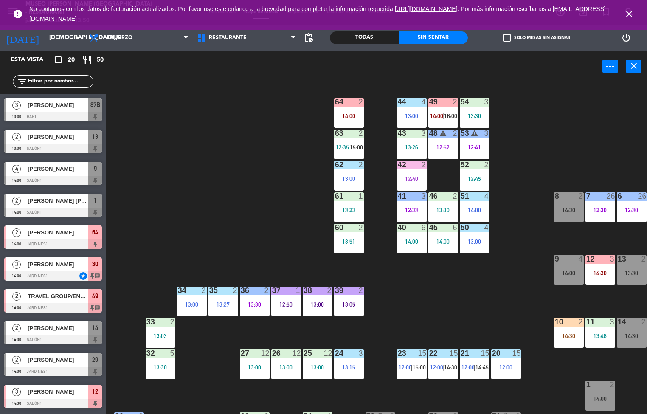
click at [478, 181] on div "12:45" at bounding box center [475, 179] width 30 height 6
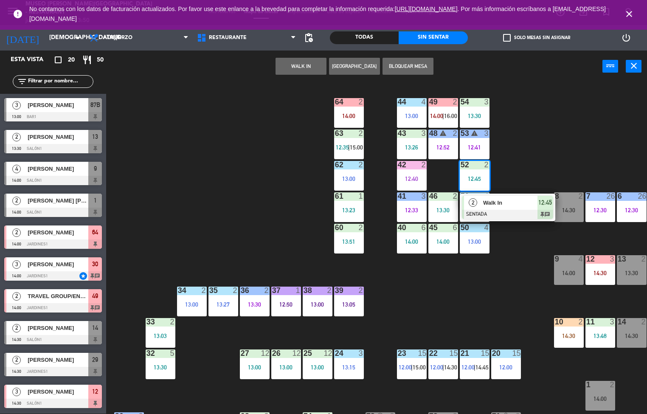
click at [502, 203] on span "Walk In" at bounding box center [510, 202] width 54 height 9
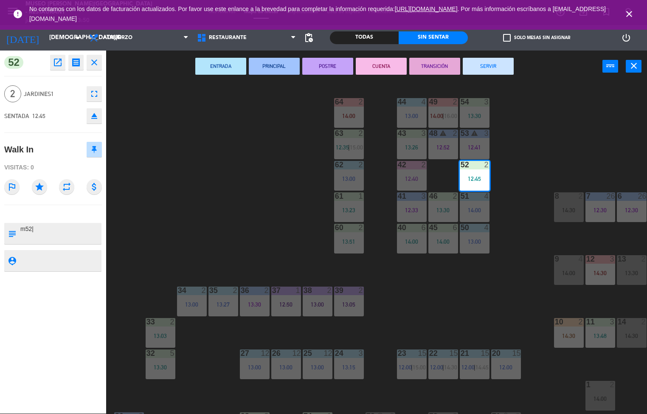
click at [229, 60] on button "ENTRADA" at bounding box center [220, 66] width 51 height 17
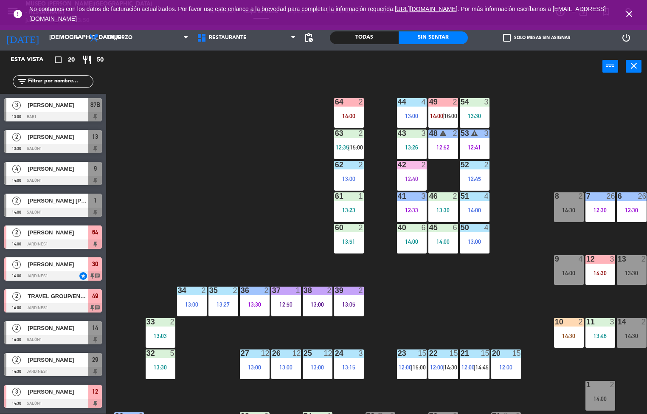
click at [411, 148] on div "13:26" at bounding box center [412, 147] width 30 height 6
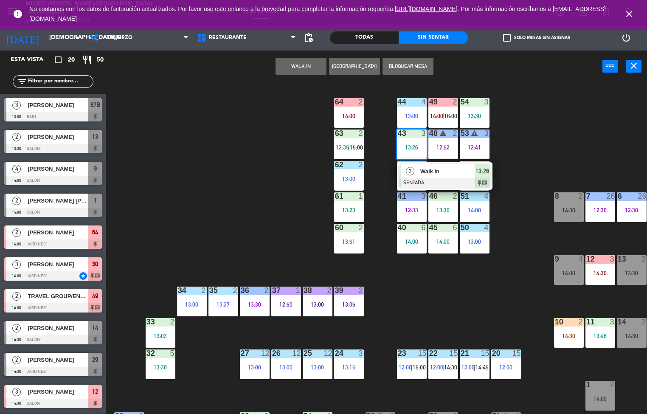
click at [447, 178] on div at bounding box center [444, 182] width 91 height 9
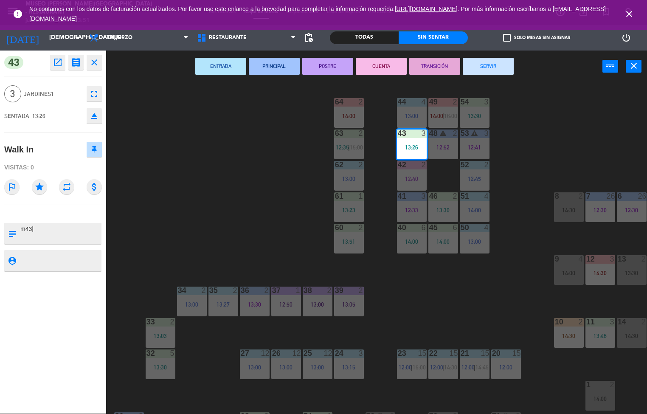
click at [276, 65] on button "PRINCIPAL" at bounding box center [274, 66] width 51 height 17
